Goal: Entertainment & Leisure: Consume media (video, audio)

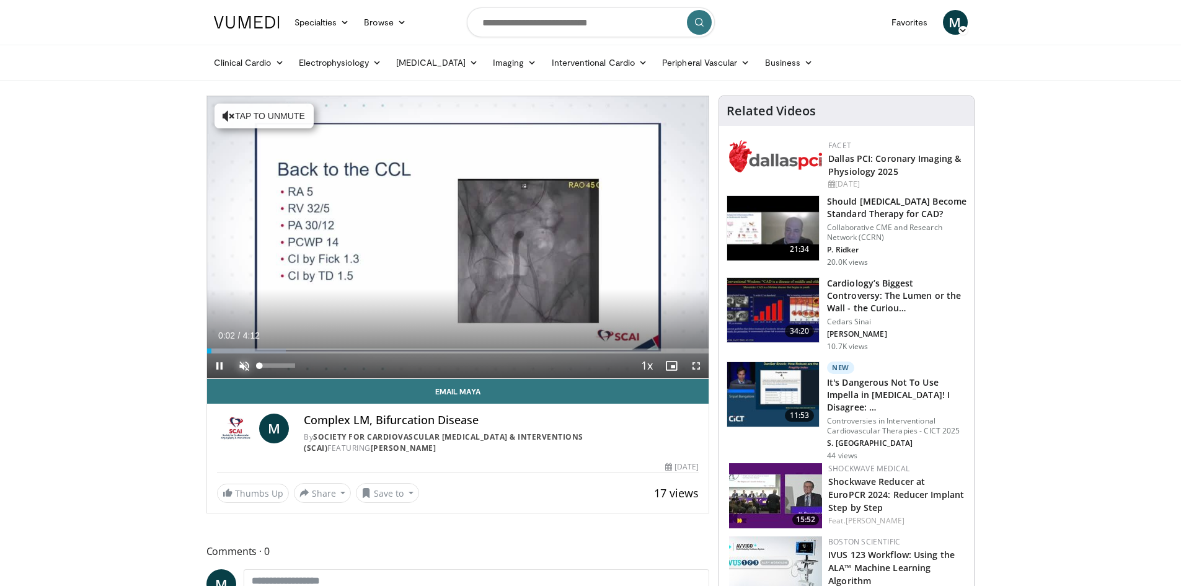
click at [246, 366] on span "Video Player" at bounding box center [244, 365] width 25 height 25
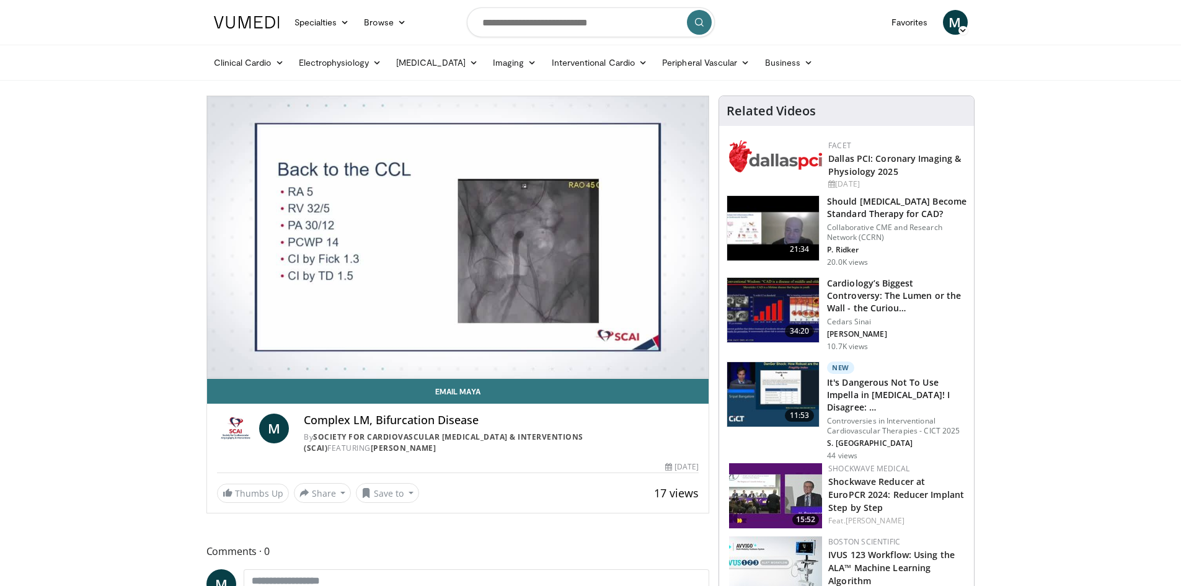
click at [791, 495] on img at bounding box center [775, 495] width 93 height 65
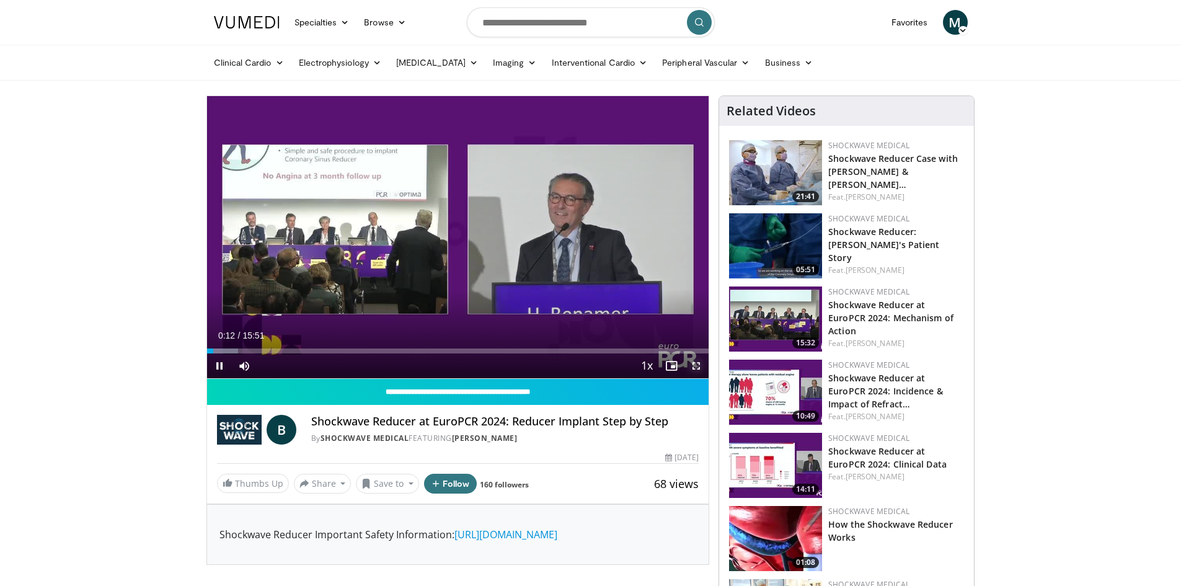
click at [696, 366] on span "Video Player" at bounding box center [696, 365] width 25 height 25
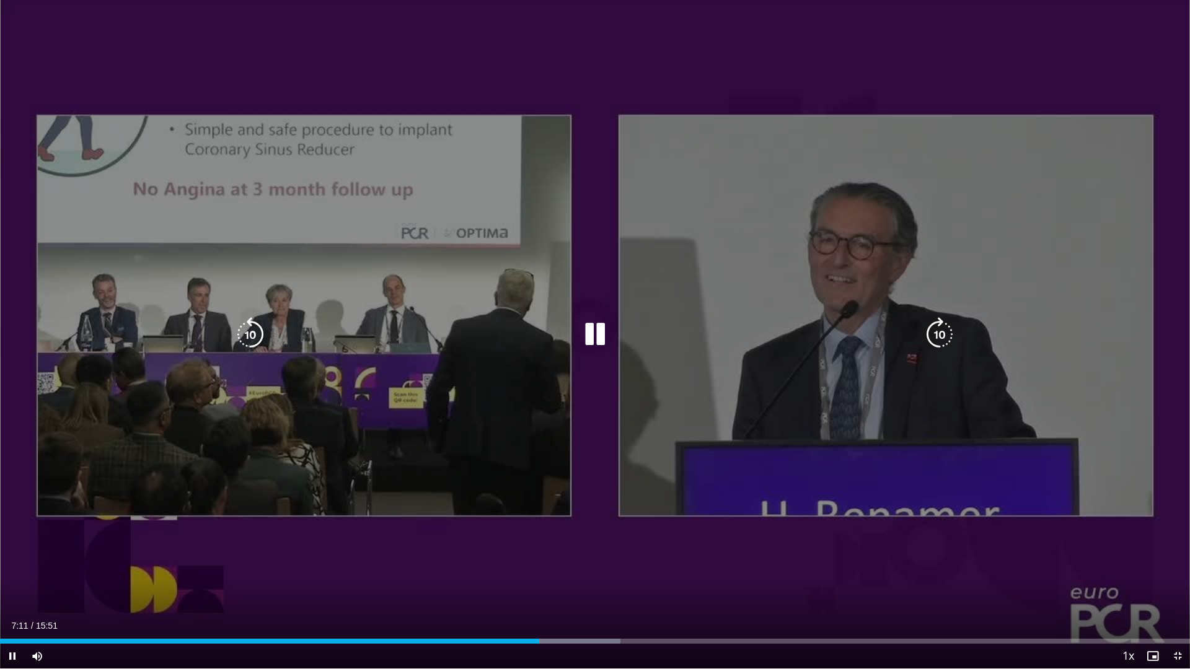
click at [143, 62] on div "10 seconds Tap to unmute" at bounding box center [595, 334] width 1190 height 669
